Goal: Task Accomplishment & Management: Use online tool/utility

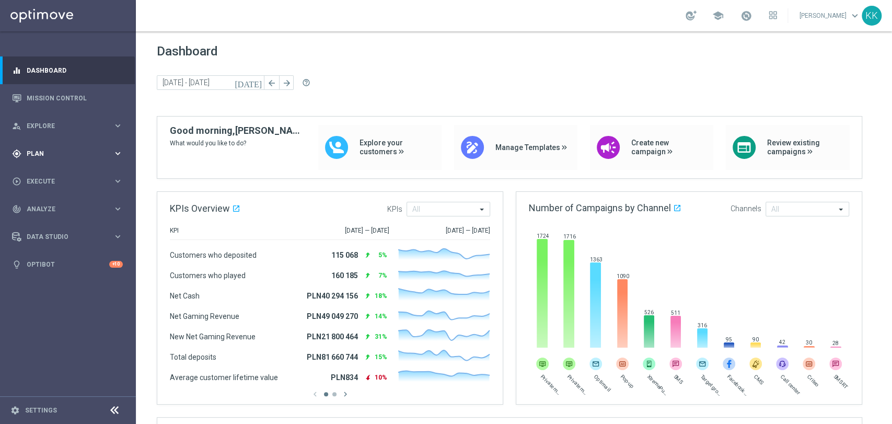
click at [24, 156] on div "gps_fixed Plan" at bounding box center [62, 153] width 101 height 9
click at [36, 177] on link "Target Groups" at bounding box center [67, 175] width 81 height 8
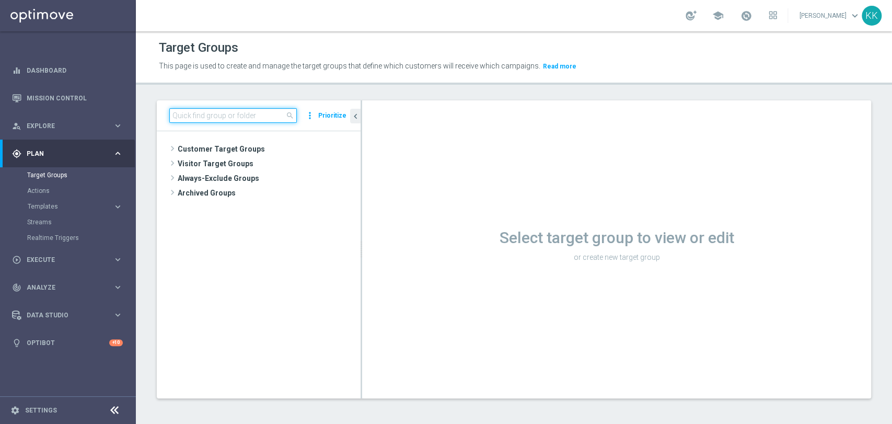
click at [238, 109] on input at bounding box center [232, 115] width 127 height 15
paste input "D_MIN-LOW_TARGET_CASHBACK_50% do 50 PLNX6_EPLW_190825_2"
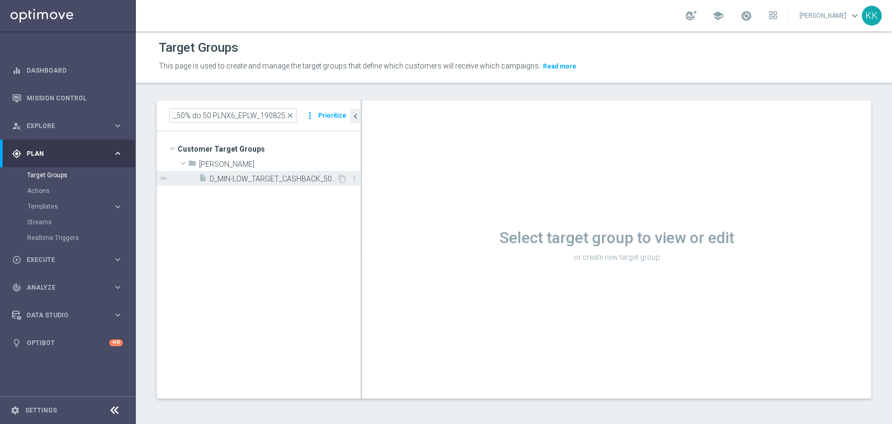
click at [262, 178] on span "D_MIN-LOW_TARGET_CASHBACK_50% do 50 PLNX6_EPLW_190825_2" at bounding box center [272, 178] width 127 height 9
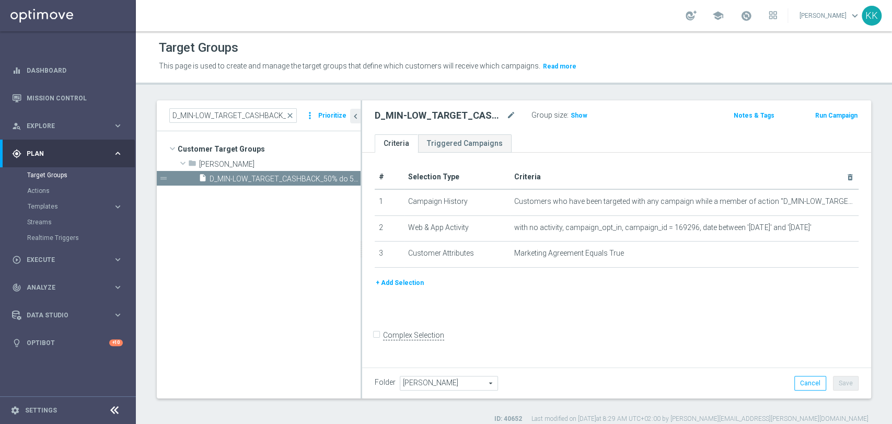
click at [649, 320] on div "# Selection Type Criteria delete_forever 1 Campaign History Customers who have …" at bounding box center [616, 259] width 509 height 212
click at [219, 269] on tree-viewport "Customer Target Groups library_add create_new_folder folder" at bounding box center [259, 264] width 204 height 266
click at [243, 118] on input "D_MIN-LOW_TARGET_CASHBACK_50% do 50 PLNX6_EPLW_190825_2" at bounding box center [232, 115] width 127 height 15
click at [242, 118] on input "D_MIN-LOW_TARGET_CASHBACK_50% do 50 PLNX6_EPLW_190825_2" at bounding box center [232, 115] width 127 height 15
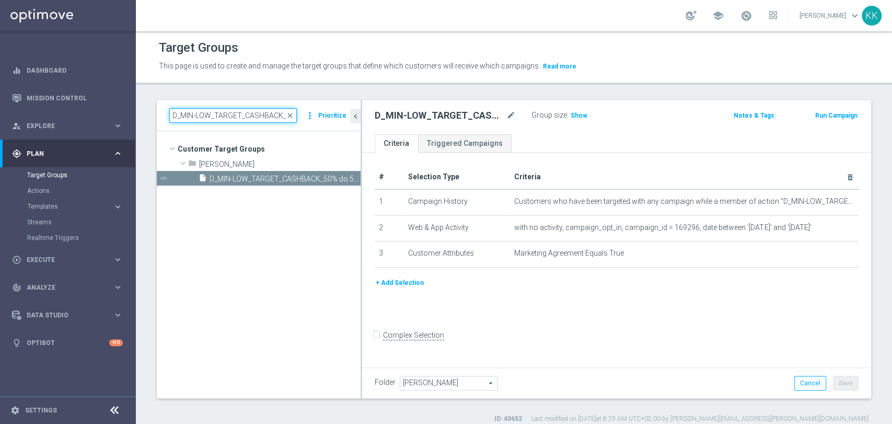
click at [242, 118] on input "D_MIN-LOW_TARGET_CASHBACK_50% do 50 PLNX6_EPLW_190825_2" at bounding box center [232, 115] width 127 height 15
paste input "ED-HIGH_TARGET_CASHBACK_10"
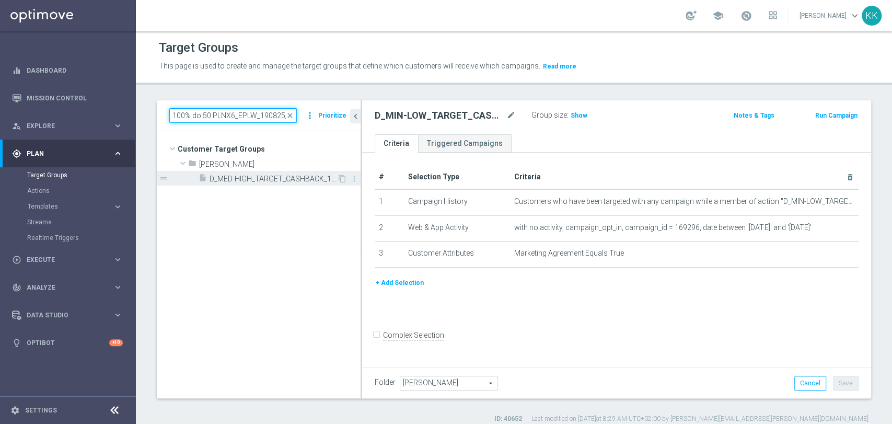
type input "D_MED-HIGH_TARGET_CASHBACK_100% do 50 PLNX6_EPLW_190825_2"
click at [247, 184] on div "insert_drive_file D_MED-HIGH_TARGET_CASHBACK_100% do 50 PLNX6_EPLW_190825_2" at bounding box center [268, 178] width 138 height 15
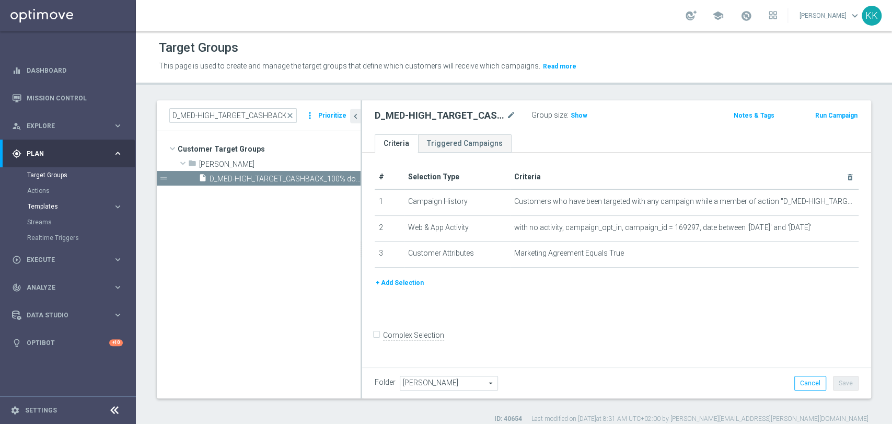
click at [38, 205] on span "Templates" at bounding box center [65, 206] width 75 height 6
click at [42, 222] on link "Optimail" at bounding box center [70, 222] width 76 height 8
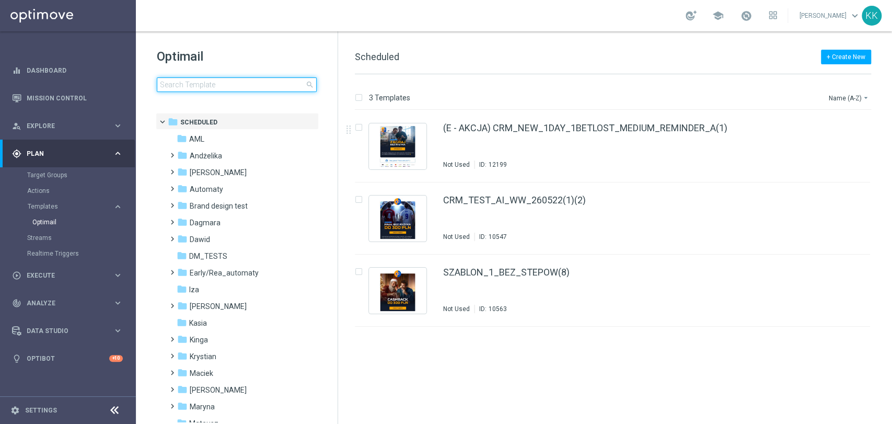
click at [277, 76] on div "Optimail search" at bounding box center [247, 70] width 181 height 44
click at [246, 76] on div "Optimail search" at bounding box center [247, 70] width 181 height 44
click at [250, 80] on input at bounding box center [237, 84] width 160 height 15
type input "D_MIN-LOW_TARGET_CASHBACK_50% do 50 PLNX6_EPLW_190825_2"
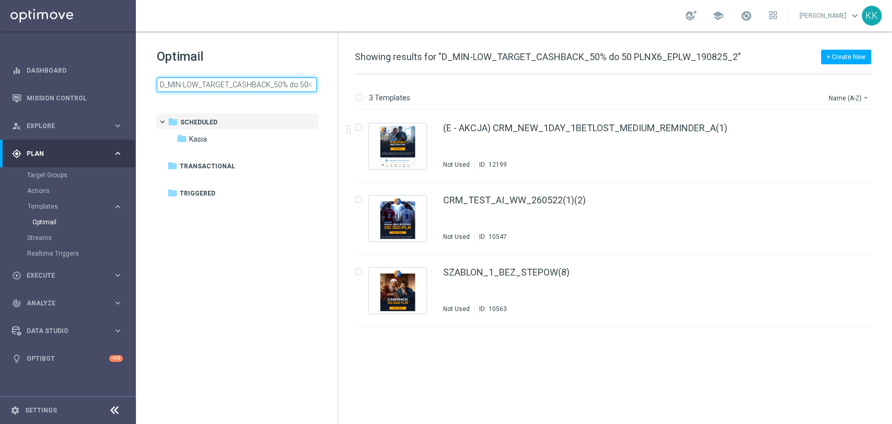
scroll to position [0, 77]
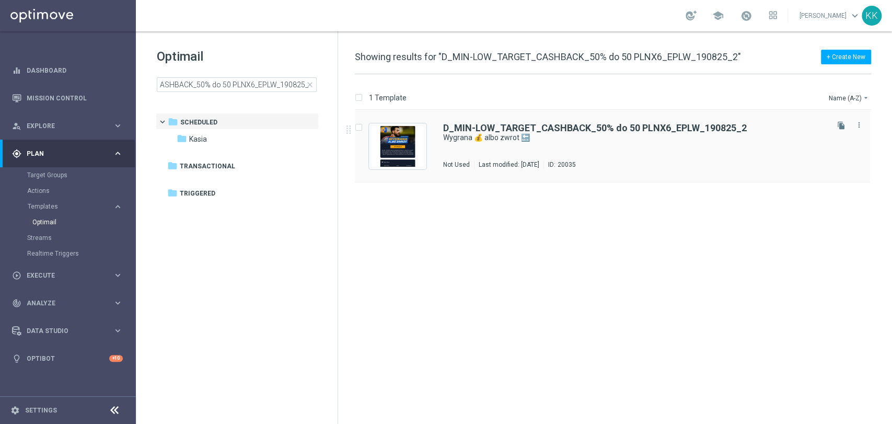
click at [511, 149] on div "D_MIN-LOW_TARGET_CASHBACK_50% do 50 PLNX6_EPLW_190825_2 Wygrana 💰 albo zwrot 🔙 …" at bounding box center [634, 145] width 383 height 45
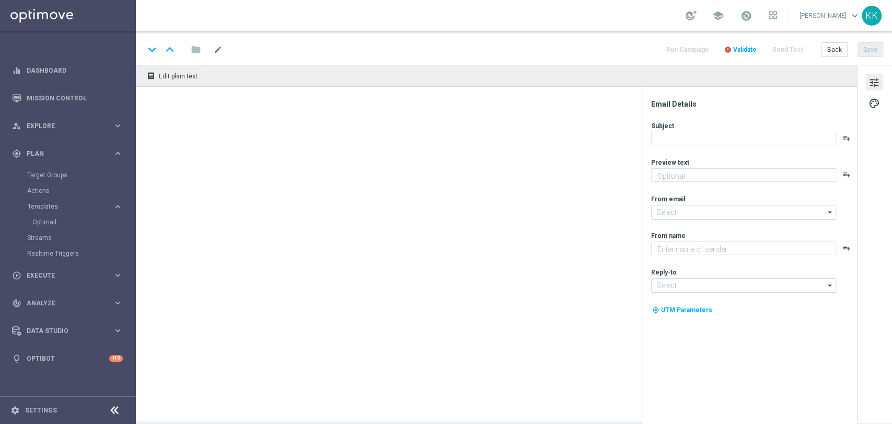
type textarea "Typuj z codziennym cashbackiem 👈"
type textarea "STS"
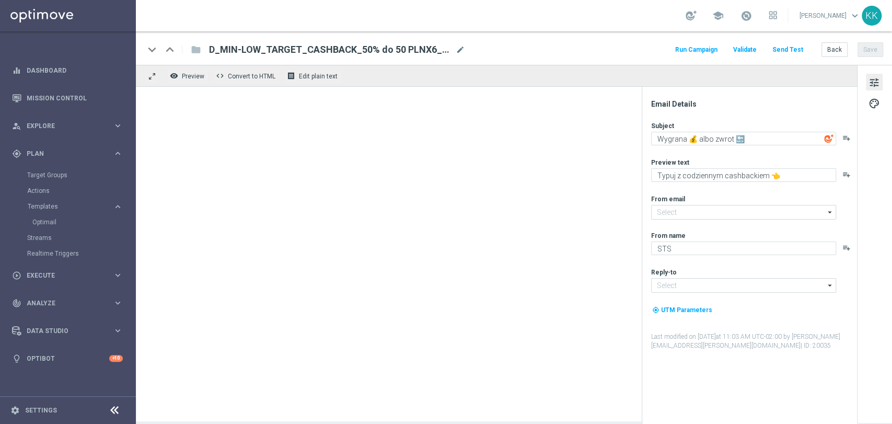
type input "[EMAIL_ADDRESS][DOMAIN_NAME]"
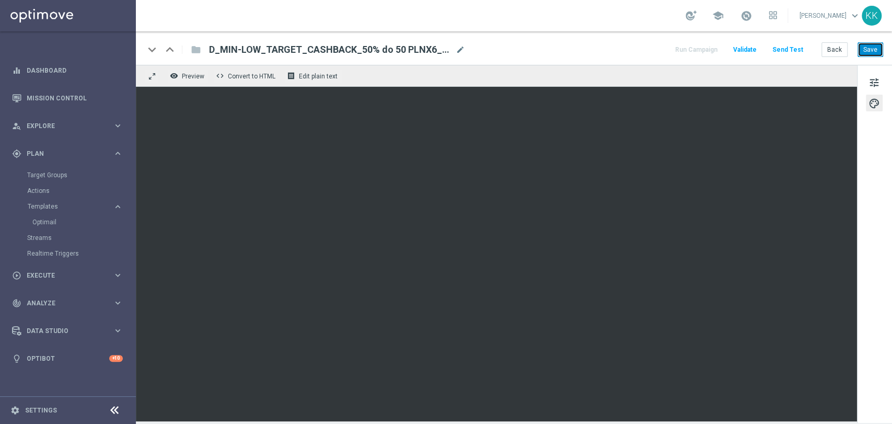
click at [876, 54] on button "Save" at bounding box center [870, 49] width 26 height 15
click at [839, 45] on button "Back" at bounding box center [834, 49] width 26 height 15
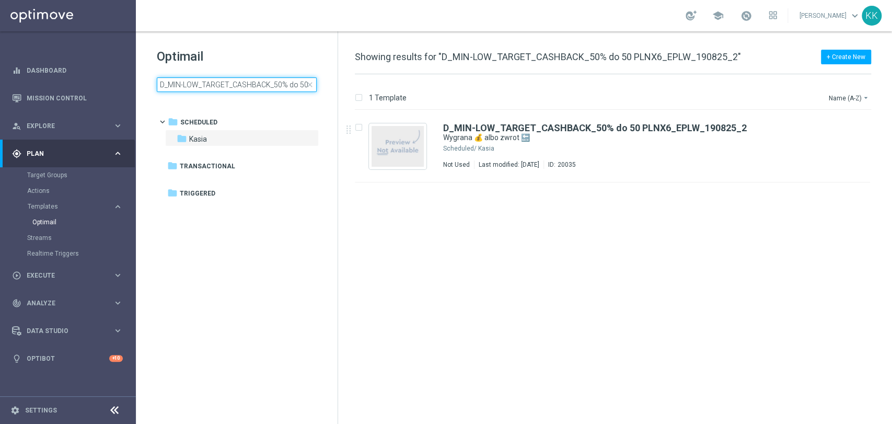
drag, startPoint x: 304, startPoint y: 82, endPoint x: 10, endPoint y: 55, distance: 294.8
click at [10, 55] on main "equalizer Dashboard Mission Control" at bounding box center [446, 212] width 892 height 424
type input "PLNX6_EPLW_190825_2"
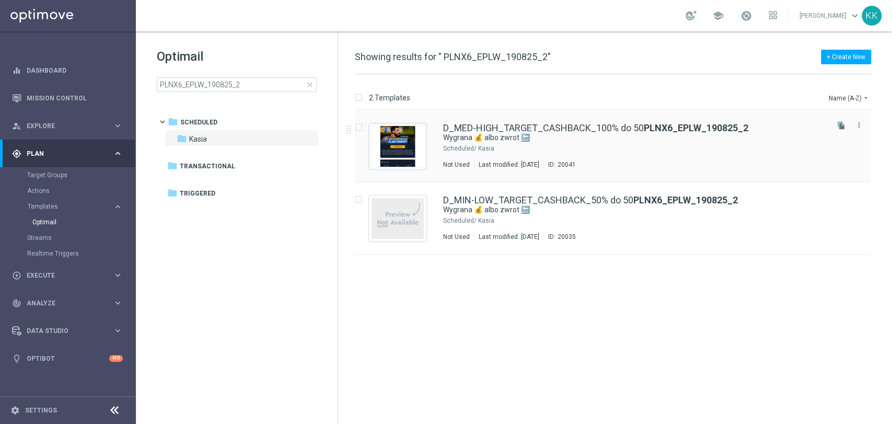
click at [504, 160] on div "Last modified: [DATE]" at bounding box center [508, 164] width 69 height 8
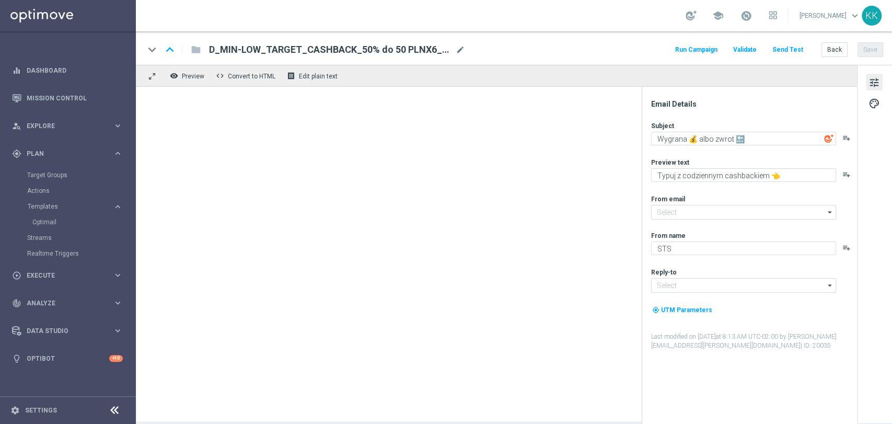
type input "[EMAIL_ADDRESS][DOMAIN_NAME]"
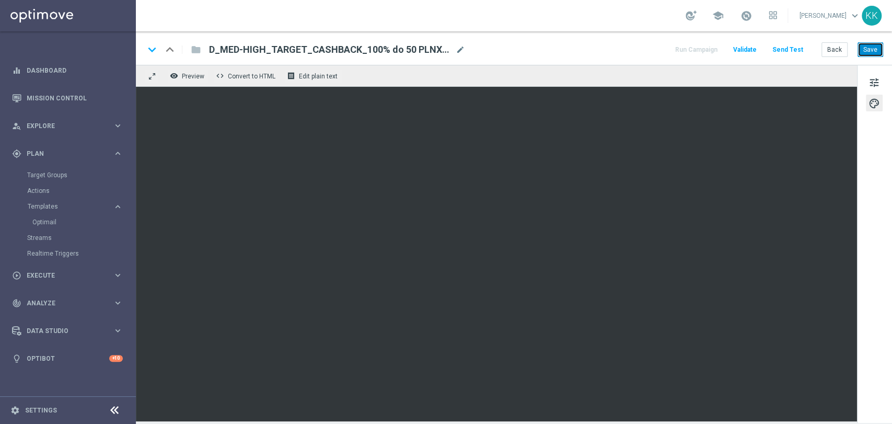
click at [877, 45] on button "Save" at bounding box center [870, 49] width 26 height 15
click at [861, 51] on button "Save" at bounding box center [870, 49] width 26 height 15
click at [837, 48] on button "Back" at bounding box center [834, 49] width 26 height 15
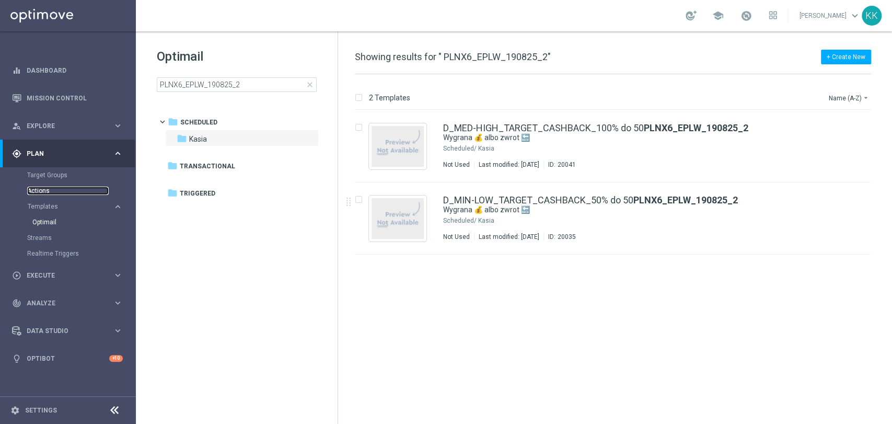
click at [41, 191] on link "Actions" at bounding box center [67, 190] width 81 height 8
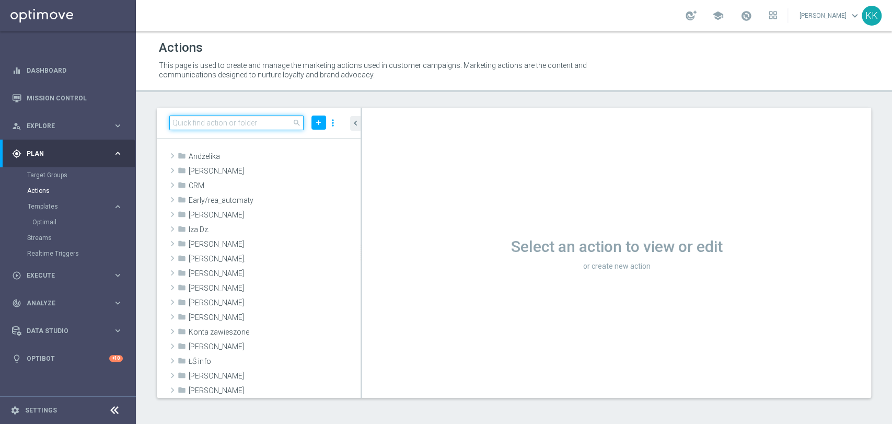
click at [202, 121] on input at bounding box center [236, 122] width 134 height 15
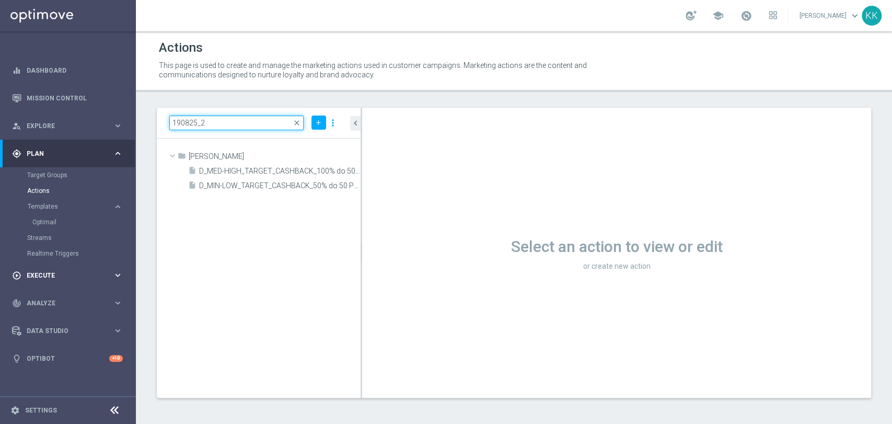
type input "190825_2"
click at [99, 275] on span "Execute" at bounding box center [70, 275] width 86 height 6
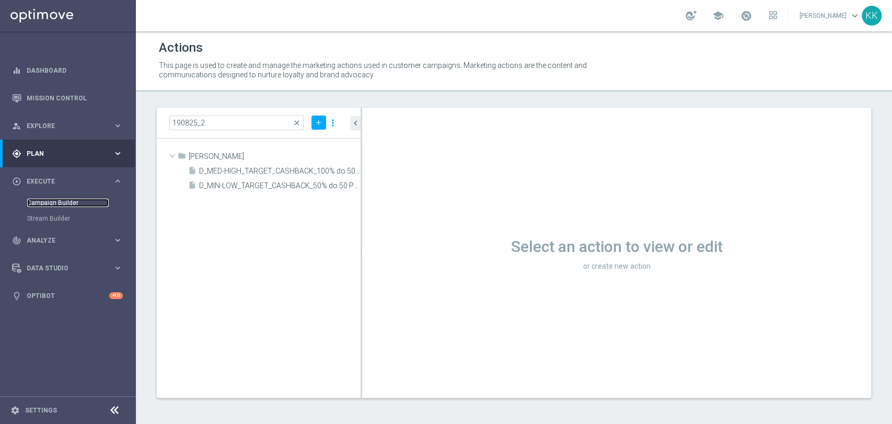
click at [44, 200] on link "Campaign Builder" at bounding box center [67, 203] width 81 height 8
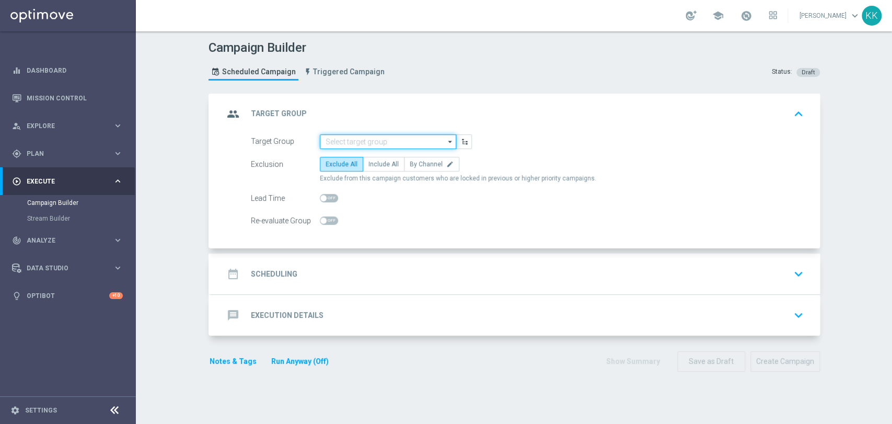
click at [400, 143] on input at bounding box center [388, 141] width 136 height 15
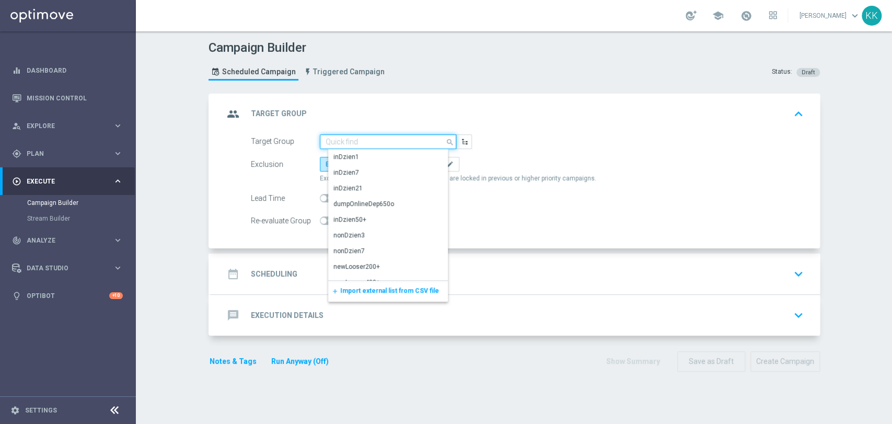
paste input "D_MIN-LOW_TARGET_CASHBACK_50% do 50 PLNX6_EPLW_190825_2"
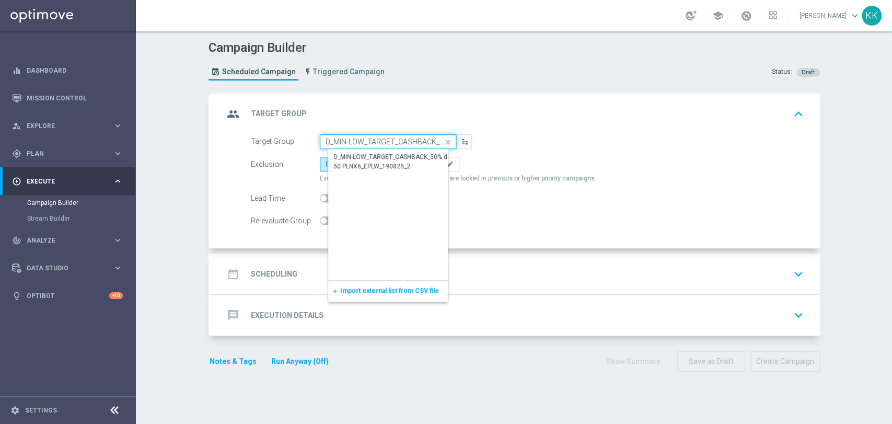
scroll to position [0, 106]
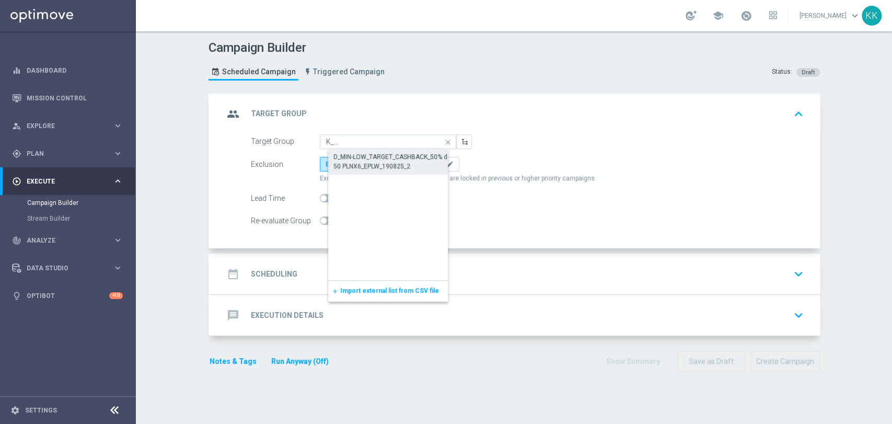
click at [399, 153] on div "D_MIN-LOW_TARGET_CASHBACK_50% do 50 PLNX6_EPLW_190825_2" at bounding box center [396, 161] width 126 height 19
type input "D_MIN-LOW_TARGET_CASHBACK_50% do 50 PLNX6_EPLW_190825_2"
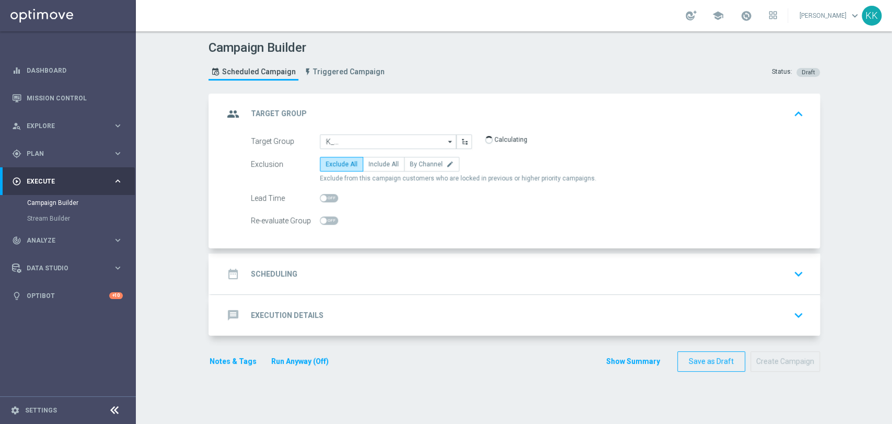
scroll to position [0, 0]
click at [380, 164] on span "Include All" at bounding box center [383, 163] width 30 height 7
click at [375, 164] on input "Include All" at bounding box center [371, 165] width 7 height 7
radio input "true"
click at [336, 262] on div "date_range Scheduling keyboard_arrow_down" at bounding box center [515, 273] width 609 height 41
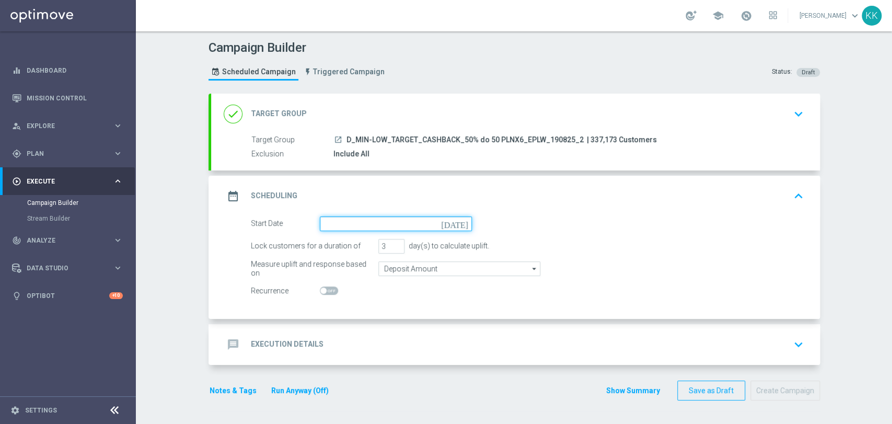
click at [334, 223] on input at bounding box center [396, 223] width 152 height 15
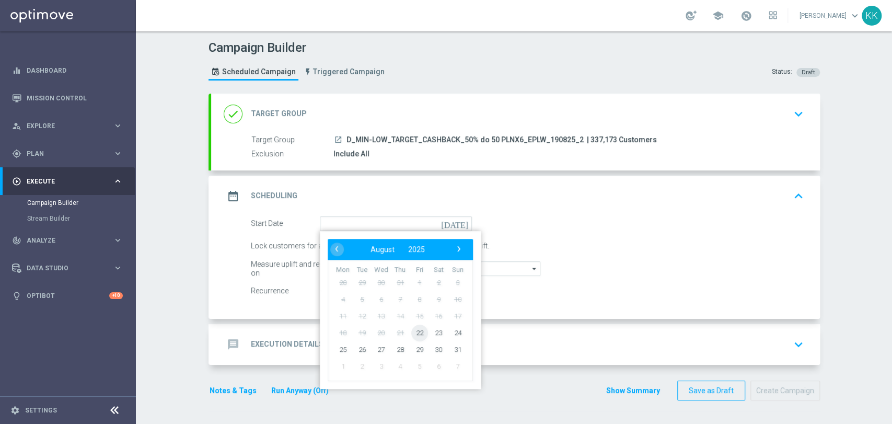
click at [411, 331] on span "22" at bounding box center [419, 332] width 17 height 17
type input "[DATE]"
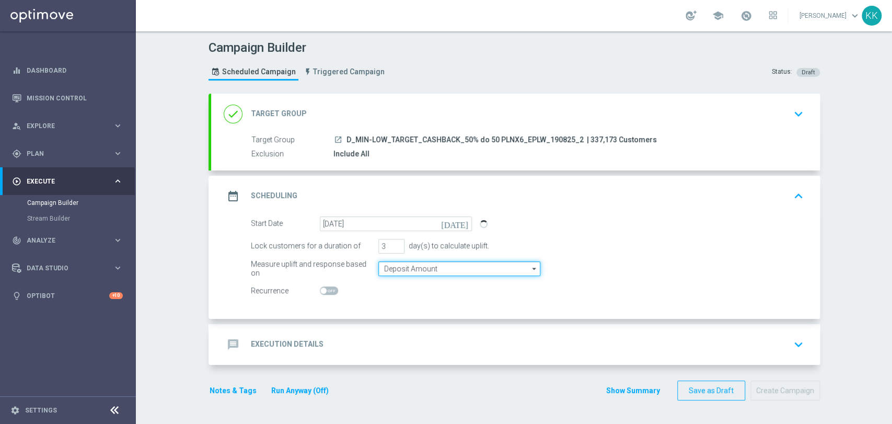
click at [394, 271] on input "Deposit Amount" at bounding box center [459, 268] width 162 height 15
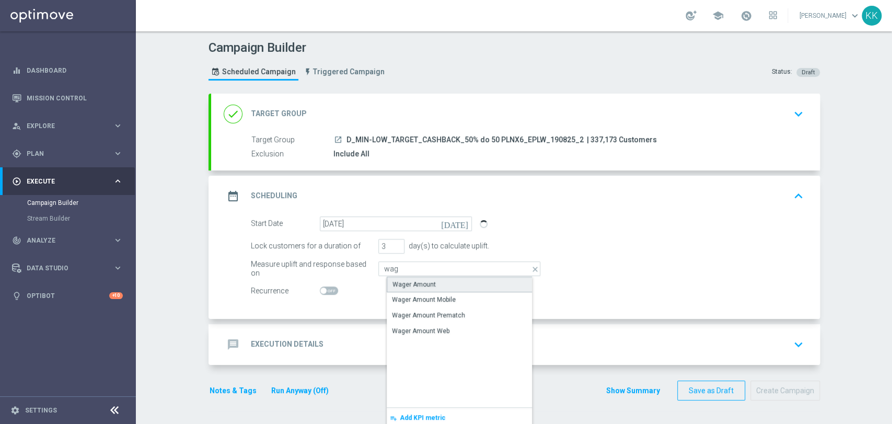
click at [404, 281] on div "Wager Amount" at bounding box center [413, 283] width 43 height 9
type input "Wager Amount"
